Goal: Find specific page/section: Find specific page/section

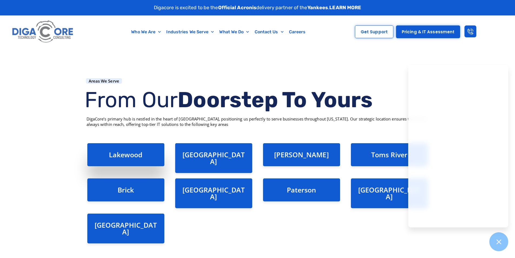
click at [133, 156] on link "Lakewood" at bounding box center [126, 154] width 34 height 9
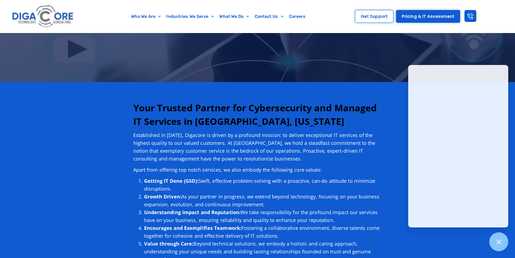
scroll to position [53, 0]
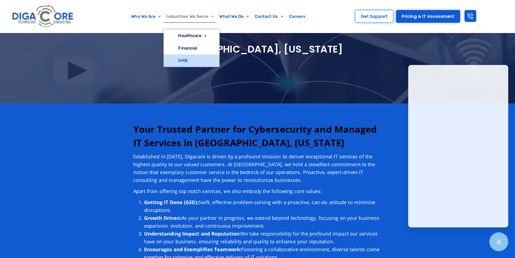
click at [189, 61] on link "SMB" at bounding box center [192, 60] width 56 height 12
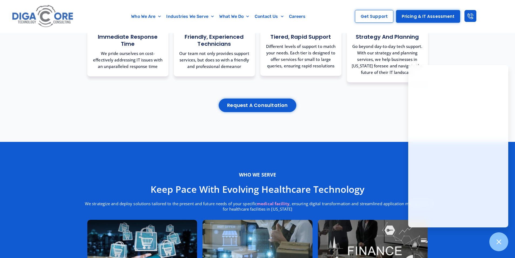
scroll to position [838, 0]
